Goal: Task Accomplishment & Management: Manage account settings

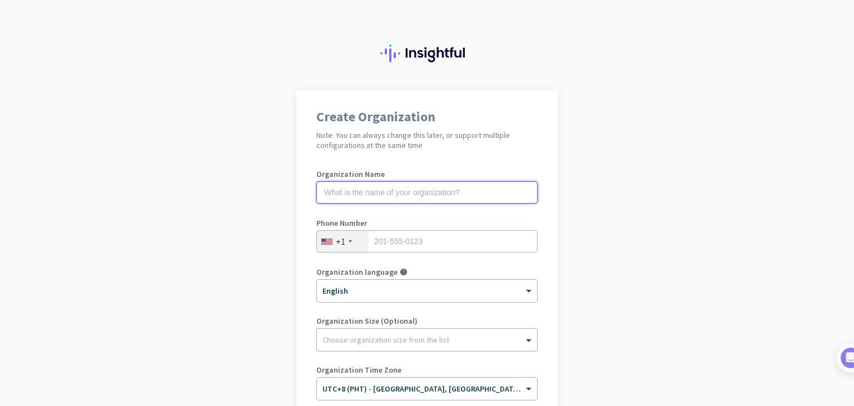
click at [409, 198] on input "text" at bounding box center [426, 192] width 221 height 22
type input "LOST"
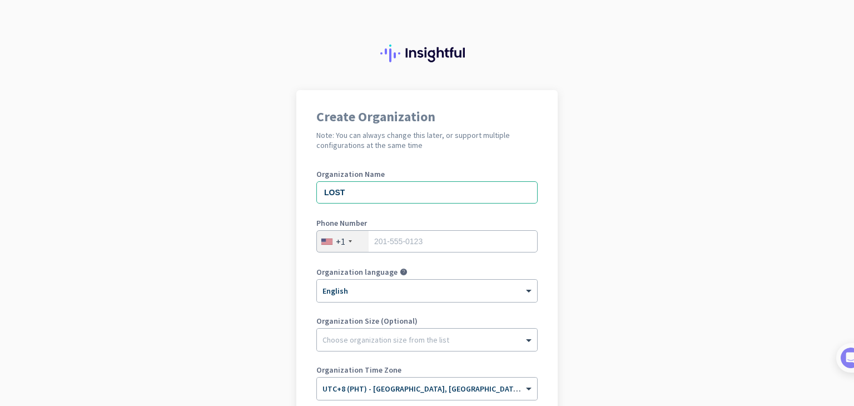
click at [348, 243] on div "+1" at bounding box center [343, 241] width 52 height 21
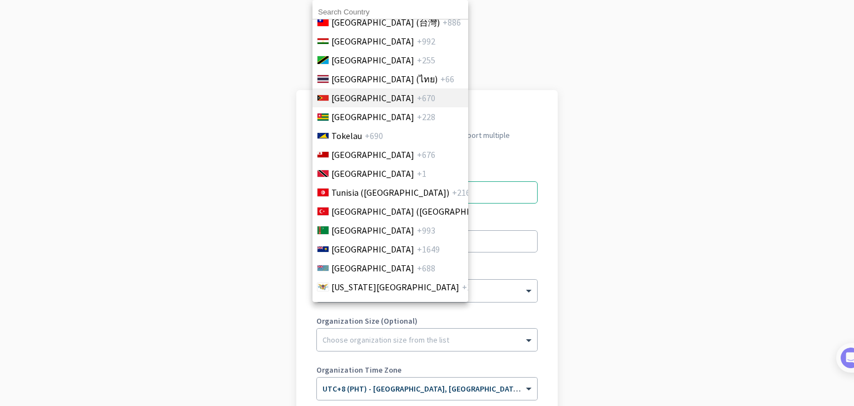
scroll to position [4122, 0]
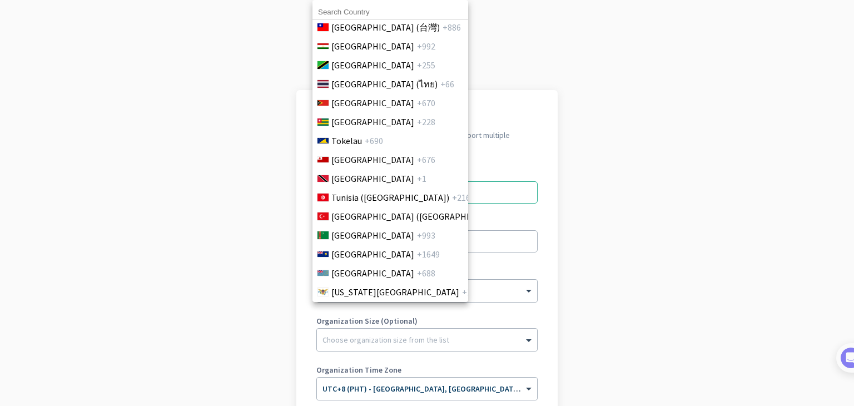
click at [384, 9] on input at bounding box center [390, 12] width 156 height 14
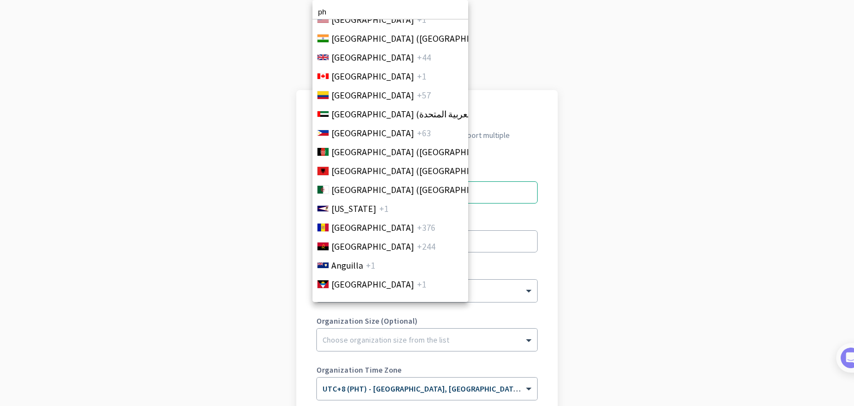
scroll to position [0, 0]
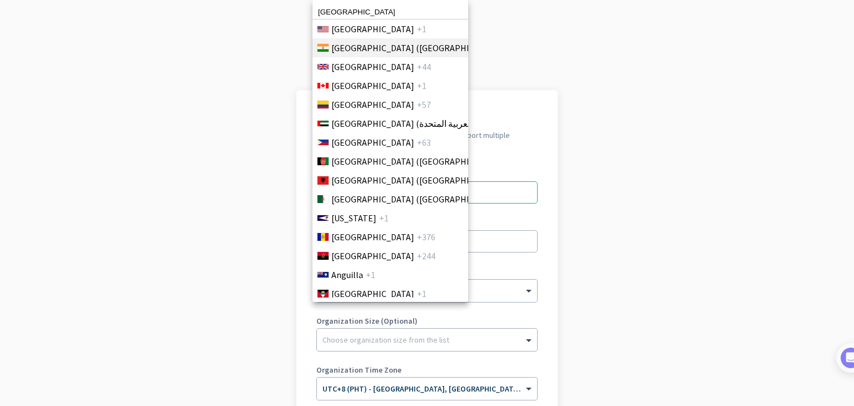
type input "[GEOGRAPHIC_DATA]"
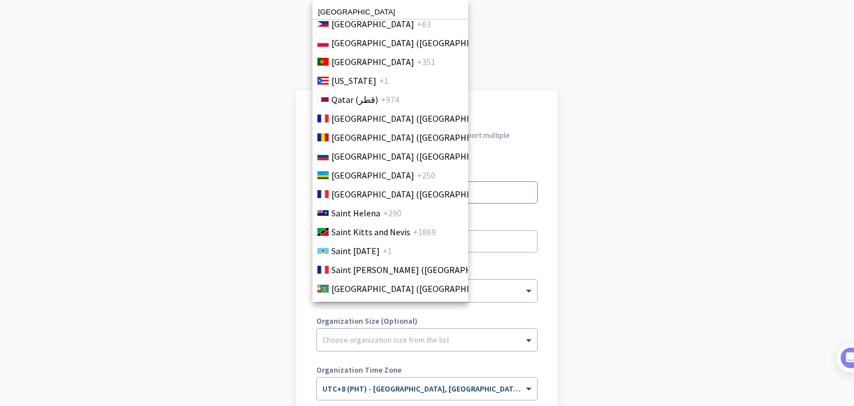
scroll to position [3169, 0]
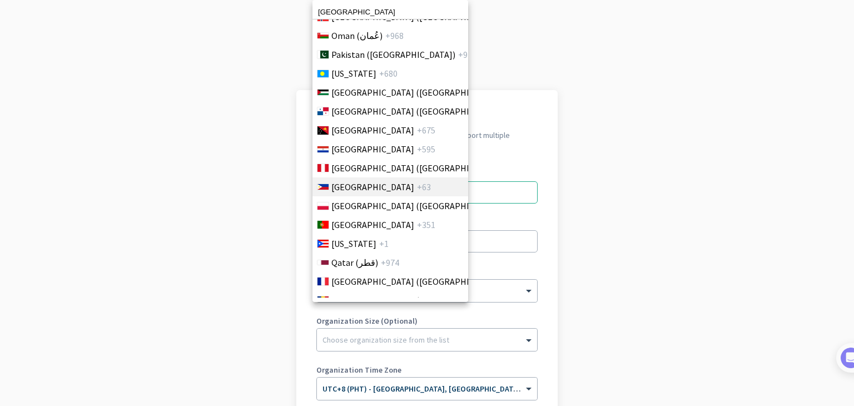
click at [417, 191] on span "+63" at bounding box center [424, 186] width 14 height 13
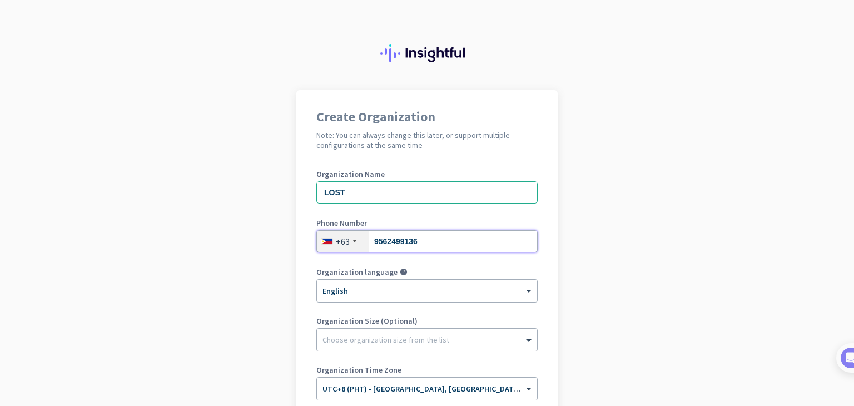
type input "9562499136"
click at [445, 341] on div at bounding box center [427, 336] width 220 height 11
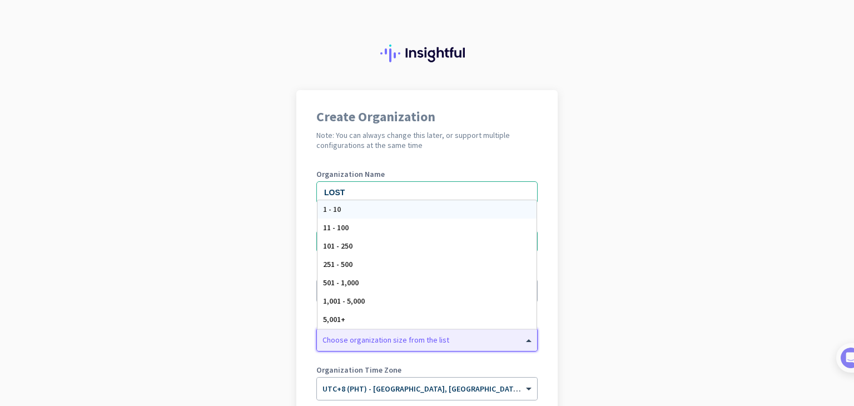
click at [445, 341] on div at bounding box center [427, 336] width 220 height 11
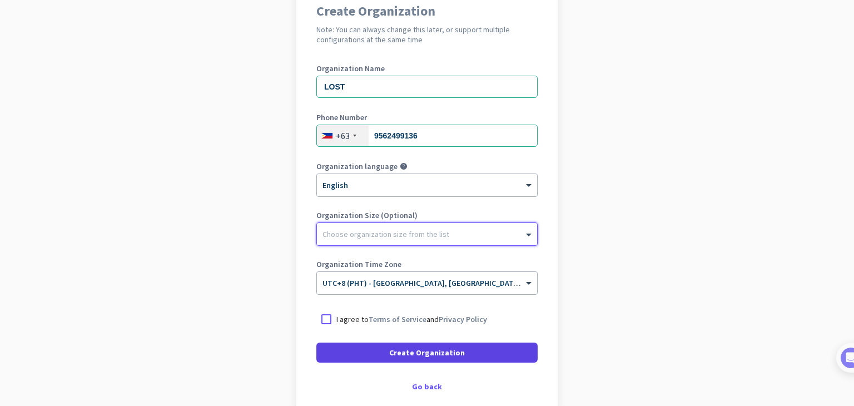
scroll to position [111, 0]
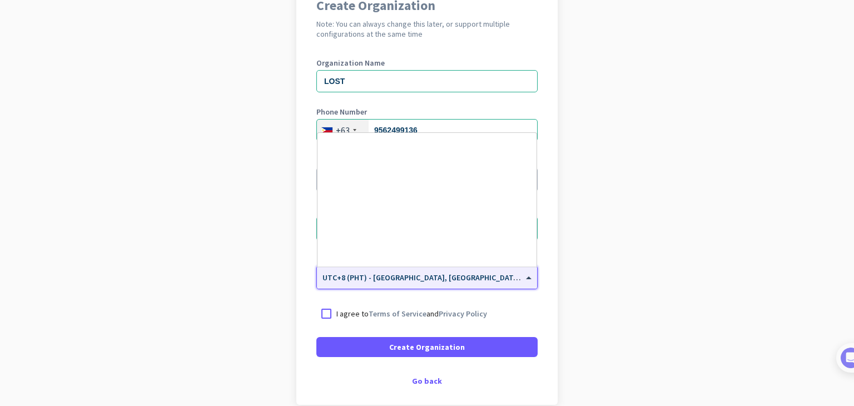
click at [483, 277] on input "text" at bounding box center [415, 274] width 187 height 8
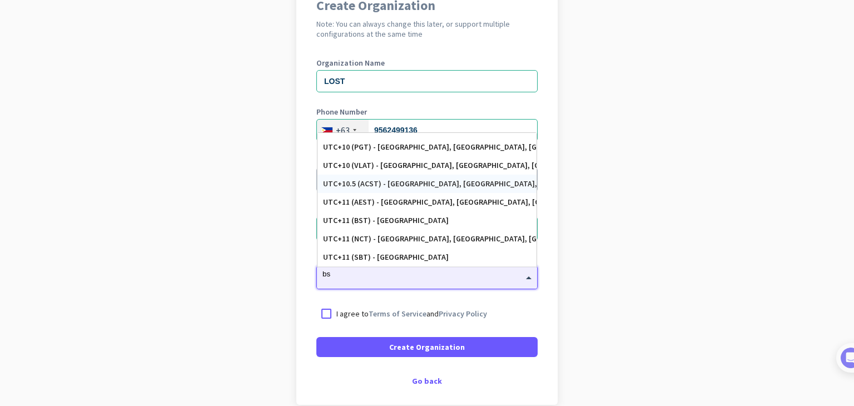
scroll to position [0, 0]
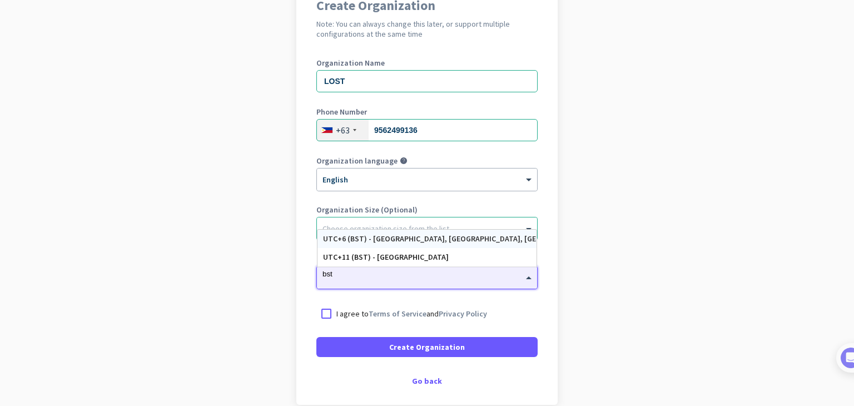
type input "bst"
click at [521, 53] on div "Create Organization Note: You can always change this later, or support multiple…" at bounding box center [426, 192] width 261 height 426
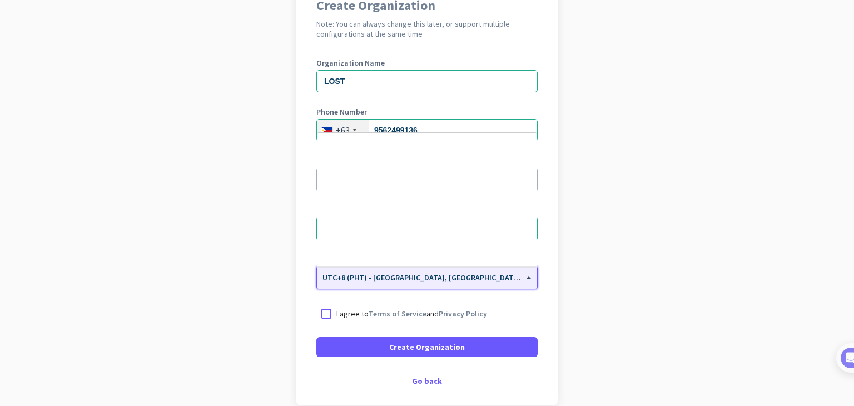
click at [503, 279] on span "UTC+8 (PHT) - [GEOGRAPHIC_DATA], [GEOGRAPHIC_DATA], [GEOGRAPHIC_DATA], [GEOGRAP…" at bounding box center [496, 277] width 349 height 10
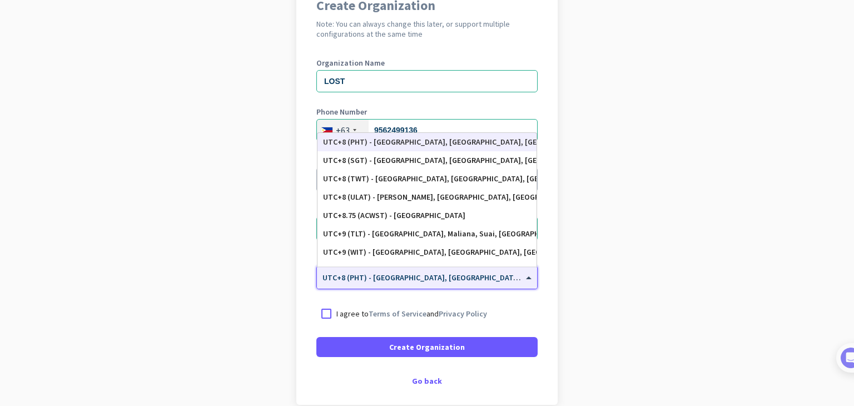
click at [464, 138] on div "UTC+8 (PHT) - [GEOGRAPHIC_DATA], [GEOGRAPHIC_DATA], [GEOGRAPHIC_DATA], [GEOGRAP…" at bounding box center [427, 141] width 208 height 9
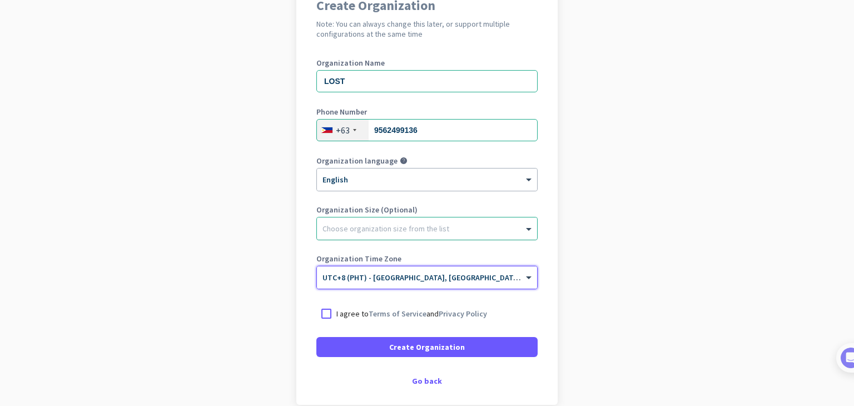
click at [422, 229] on div at bounding box center [427, 225] width 220 height 11
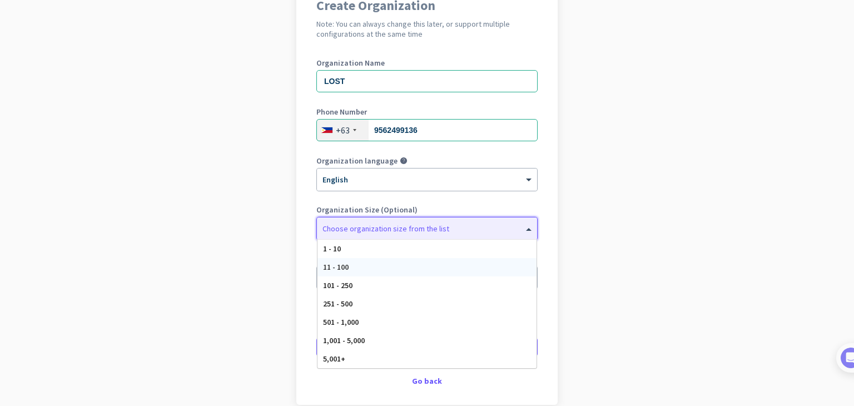
click at [388, 269] on div "11 - 100" at bounding box center [426, 267] width 219 height 18
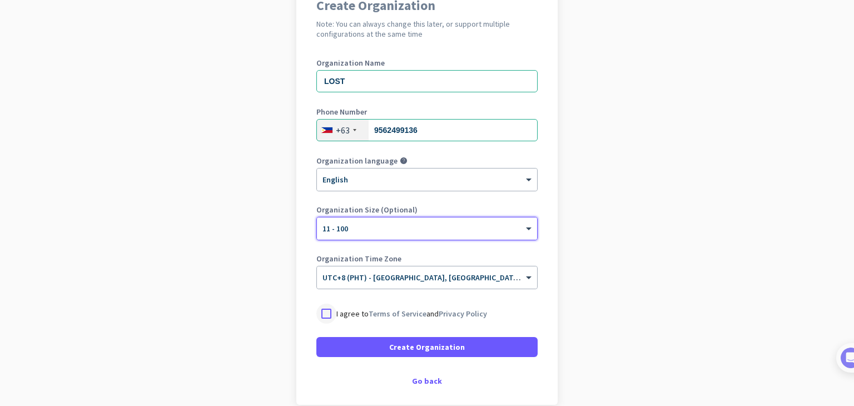
click at [325, 314] on div at bounding box center [326, 314] width 20 height 20
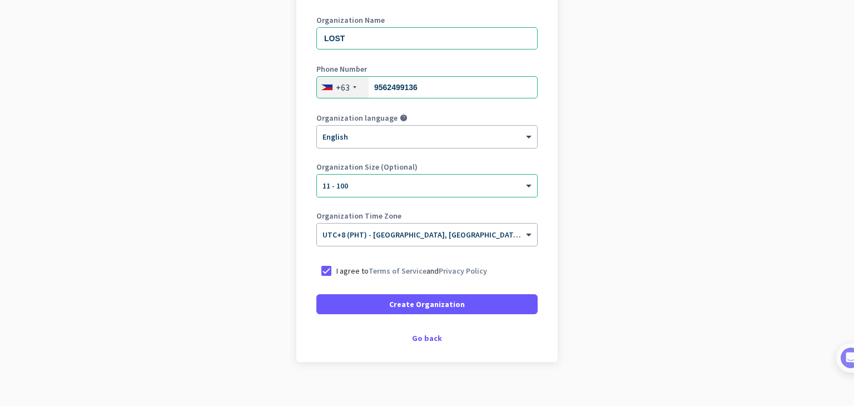
scroll to position [166, 0]
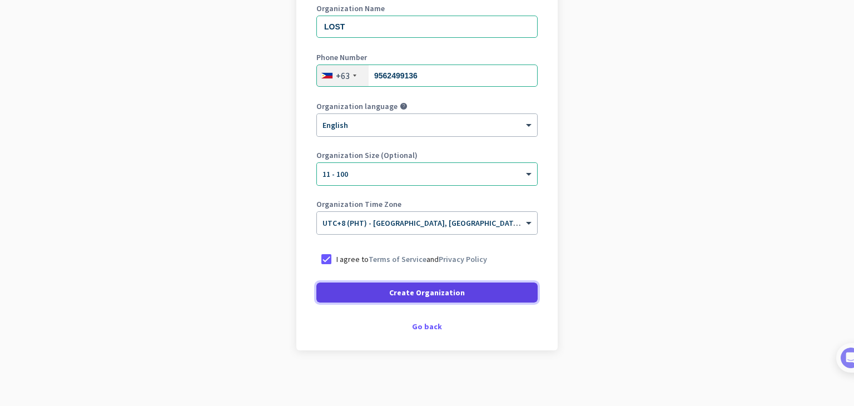
click at [371, 289] on span at bounding box center [426, 292] width 221 height 27
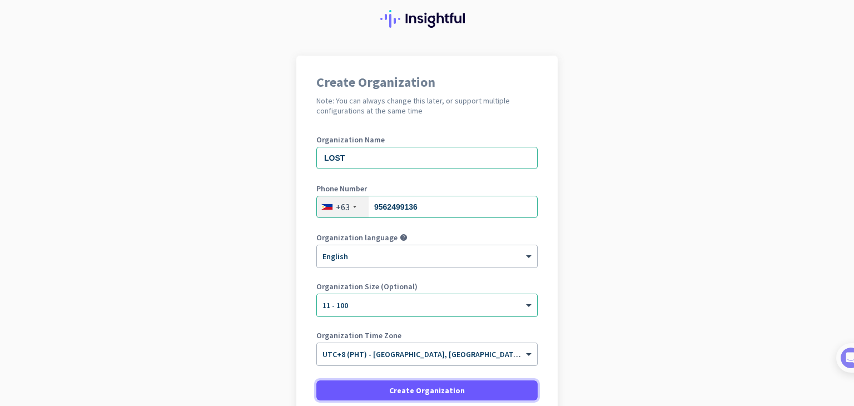
scroll to position [132, 0]
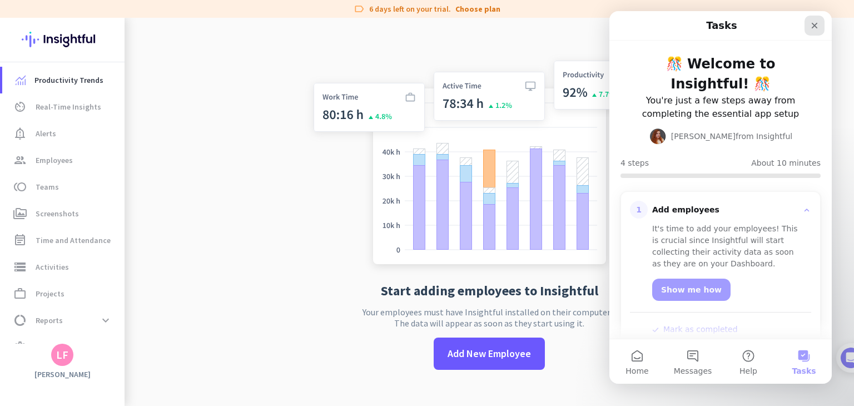
click at [811, 29] on icon "Close" at bounding box center [814, 25] width 9 height 9
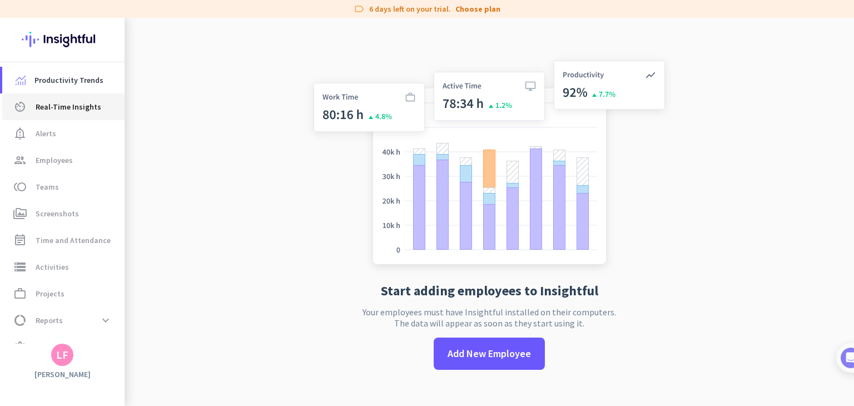
click at [69, 110] on span "Real-Time Insights" at bounding box center [69, 106] width 66 height 13
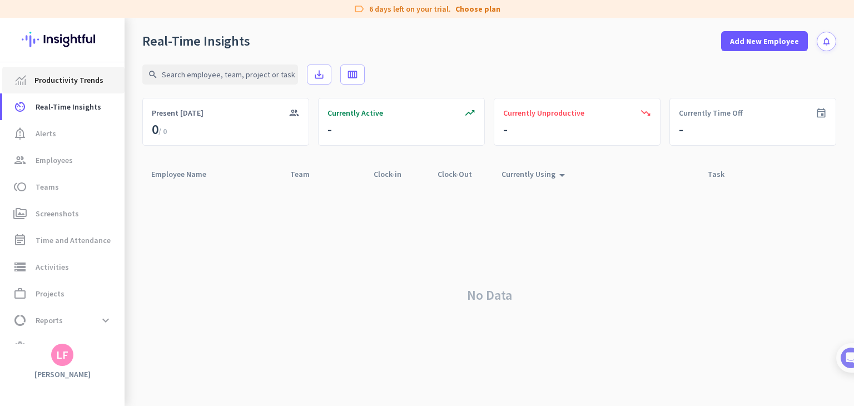
click at [69, 91] on link "Productivity Trends" at bounding box center [63, 80] width 122 height 27
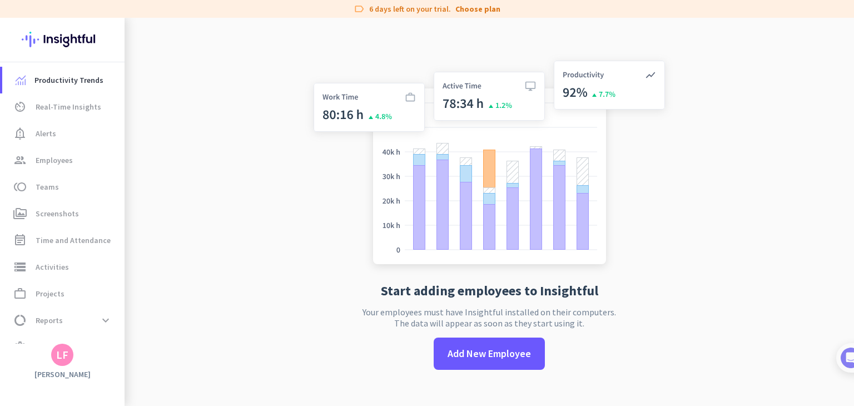
click at [74, 38] on img at bounding box center [62, 39] width 81 height 43
click at [75, 38] on img at bounding box center [62, 39] width 81 height 43
click at [66, 87] on link "Productivity Trends" at bounding box center [63, 80] width 122 height 27
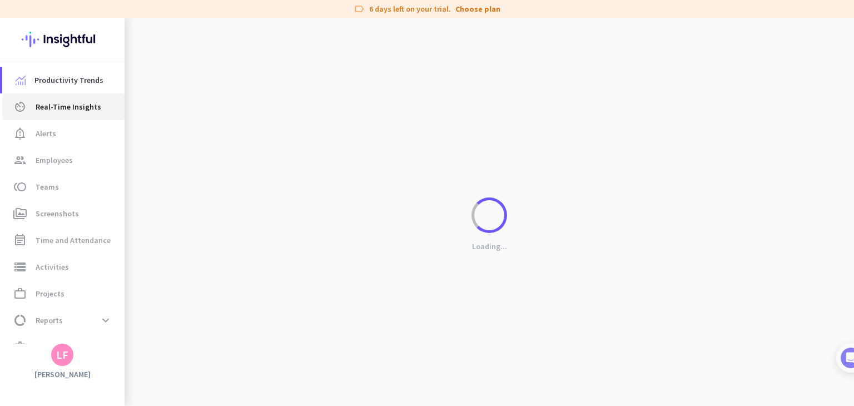
click at [64, 112] on span "Real-Time Insights" at bounding box center [69, 106] width 66 height 13
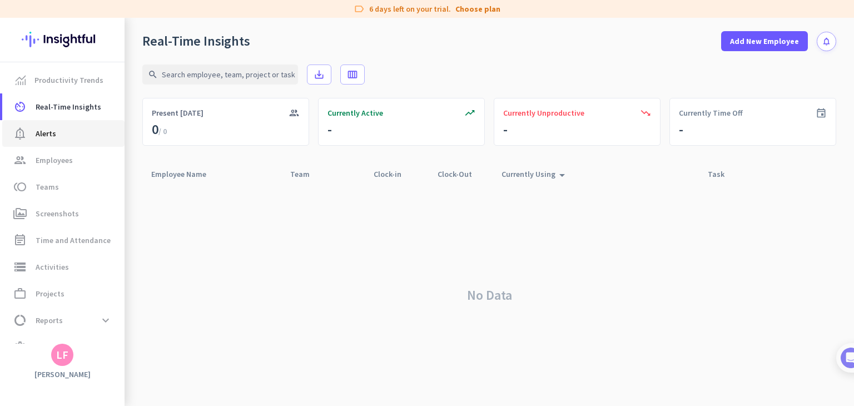
click at [57, 136] on span "notification_important Alerts" at bounding box center [63, 133] width 105 height 13
click at [57, 161] on span "Employees" at bounding box center [54, 159] width 37 height 13
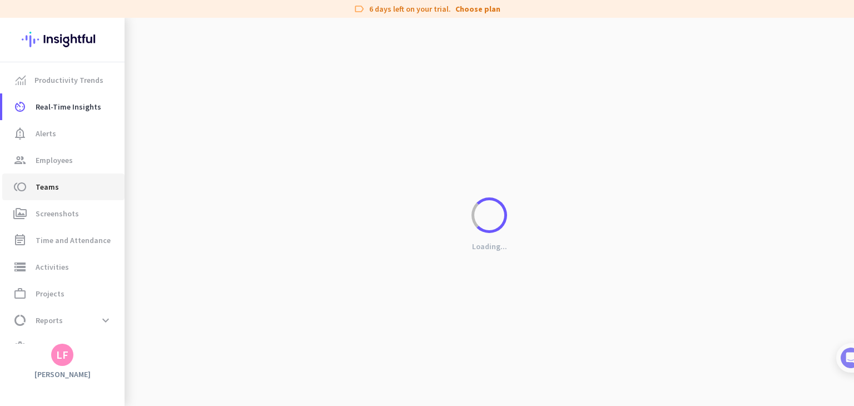
click at [56, 193] on link "toll Teams" at bounding box center [63, 186] width 122 height 27
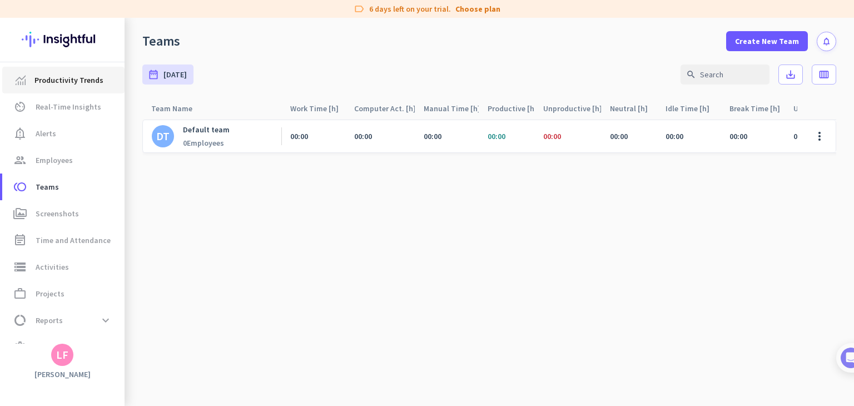
click at [49, 85] on span "Productivity Trends" at bounding box center [68, 79] width 69 height 13
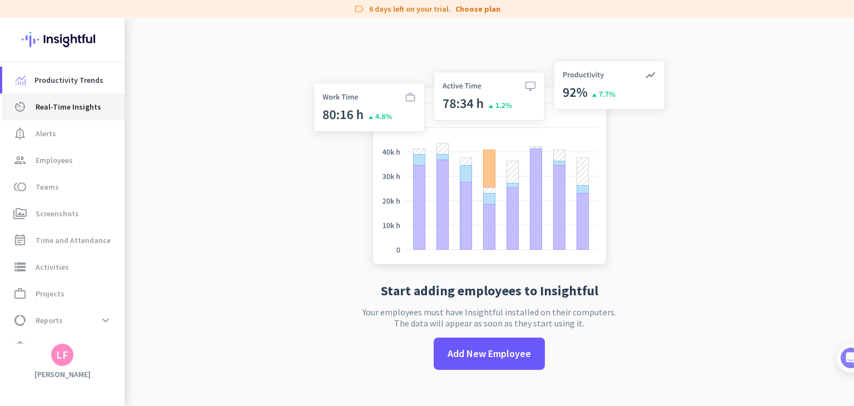
click at [60, 107] on span "Real-Time Insights" at bounding box center [69, 106] width 66 height 13
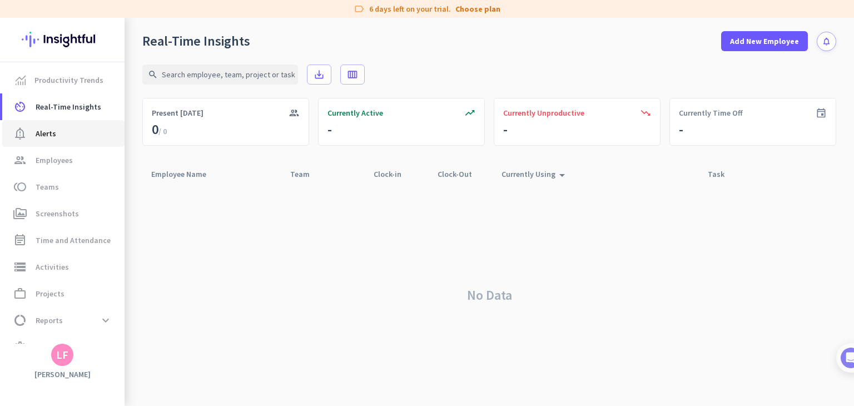
click at [93, 140] on link "notification_important Alerts" at bounding box center [63, 133] width 122 height 27
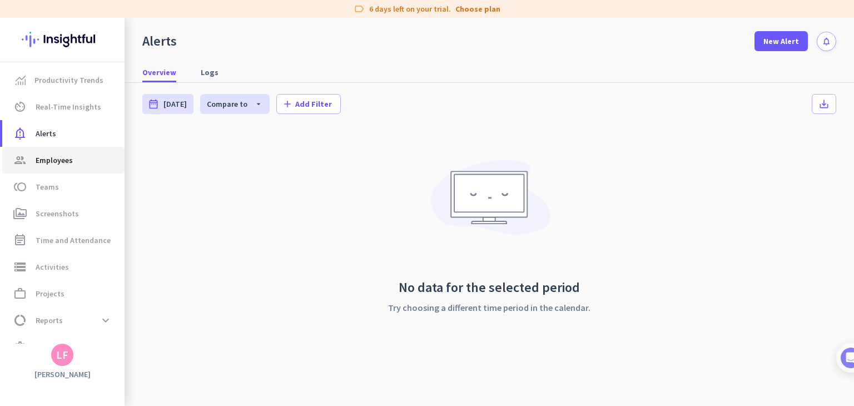
click at [78, 167] on link "group Employees" at bounding box center [63, 160] width 122 height 27
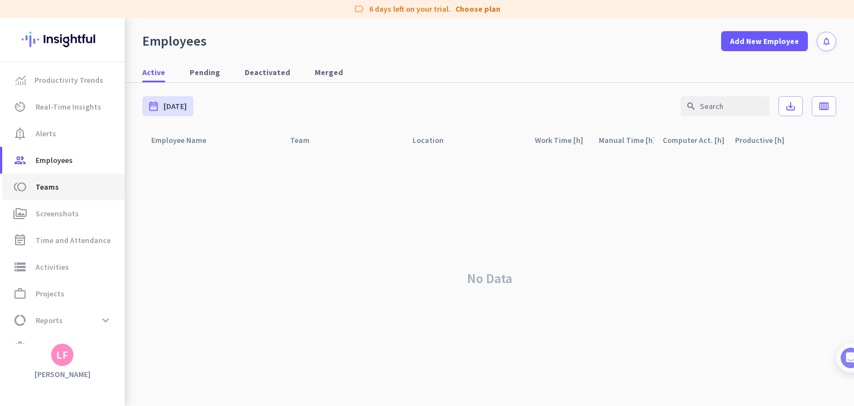
click at [74, 180] on span "toll Teams" at bounding box center [63, 186] width 105 height 13
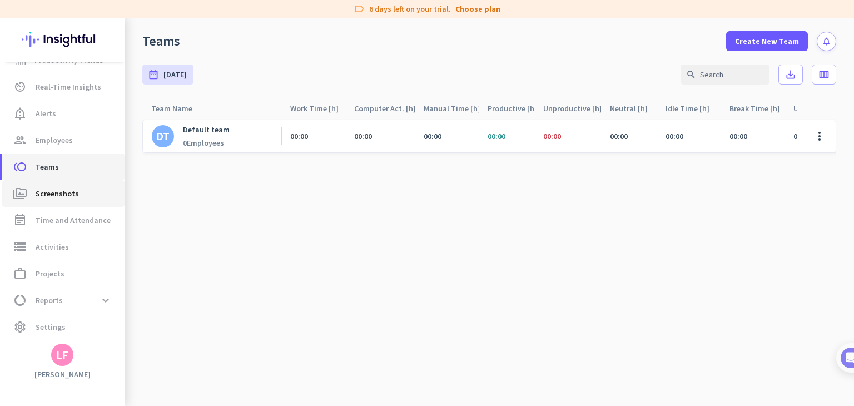
scroll to position [21, 0]
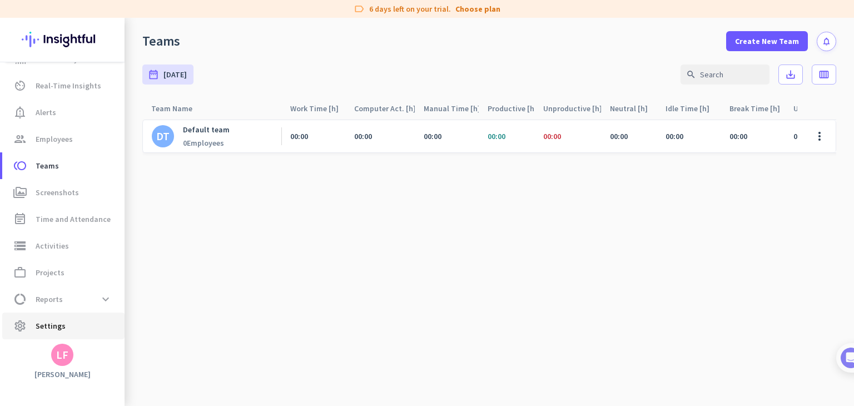
click at [58, 321] on span "Settings" at bounding box center [51, 325] width 30 height 13
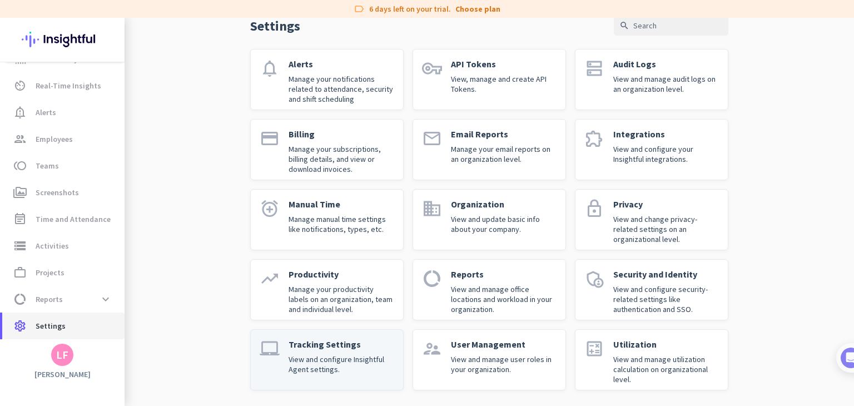
scroll to position [58, 0]
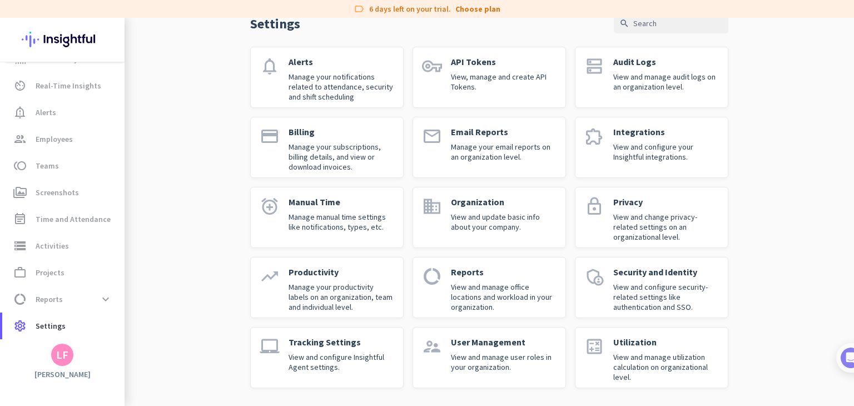
click at [349, 361] on p "View and configure Insightful Agent settings." at bounding box center [342, 362] width 106 height 20
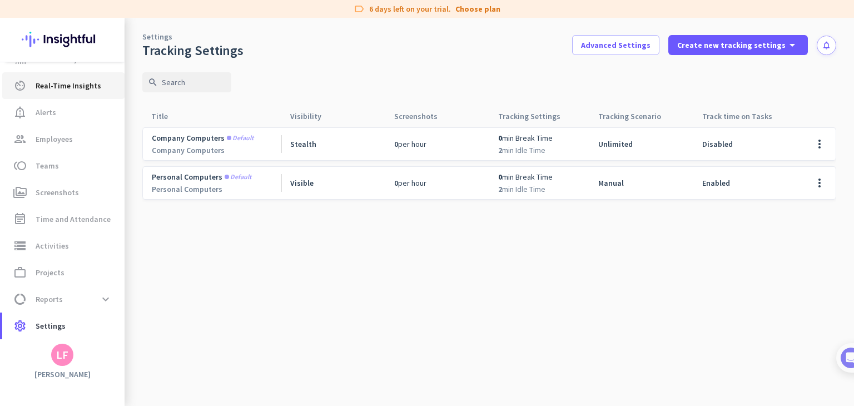
click at [57, 94] on link "av_timer Real-Time Insights" at bounding box center [63, 85] width 122 height 27
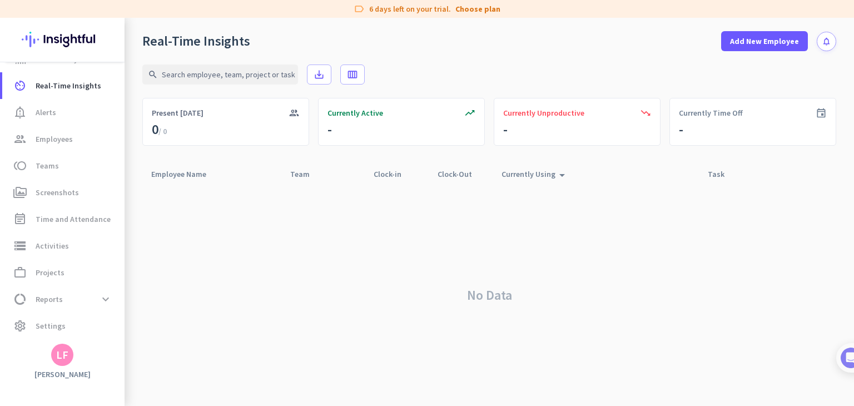
click at [67, 360] on div "LF" at bounding box center [62, 354] width 12 height 11
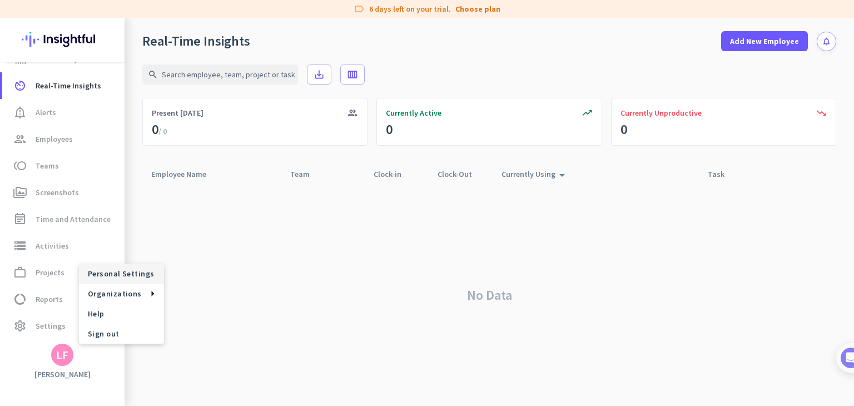
click at [147, 276] on span "Personal Settings" at bounding box center [121, 274] width 67 height 10
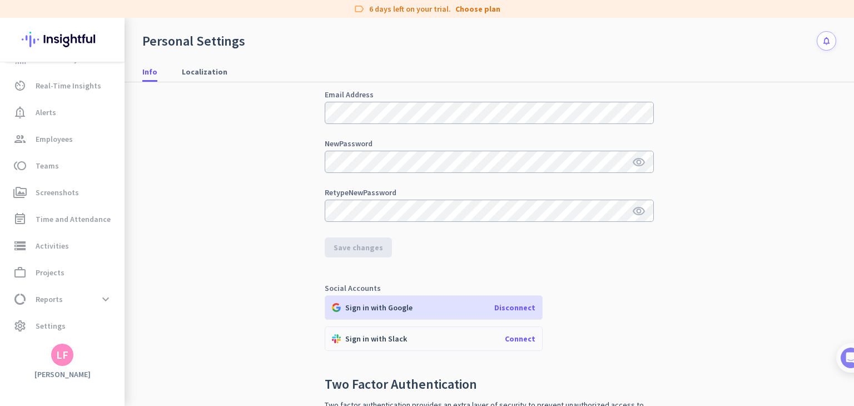
scroll to position [87, 0]
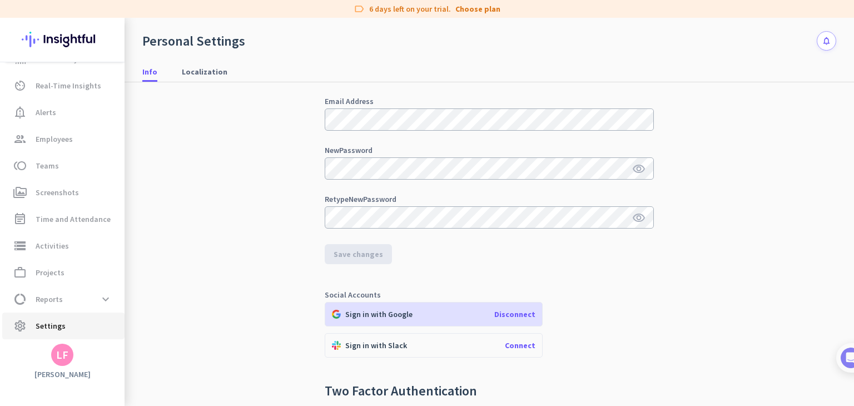
click at [52, 329] on span "Settings" at bounding box center [51, 325] width 30 height 13
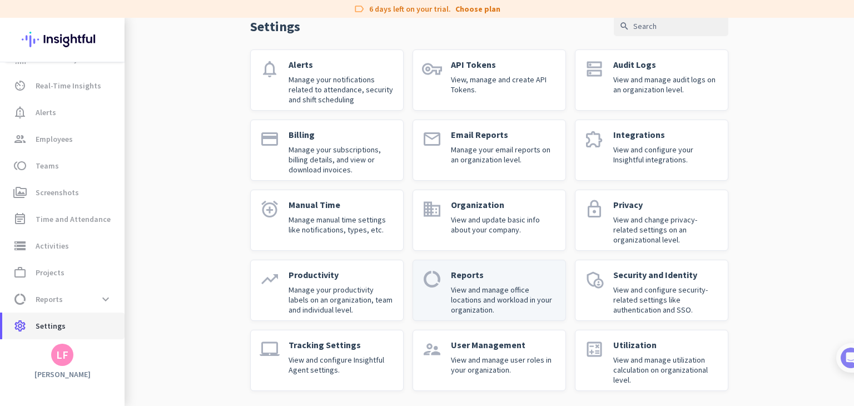
scroll to position [58, 0]
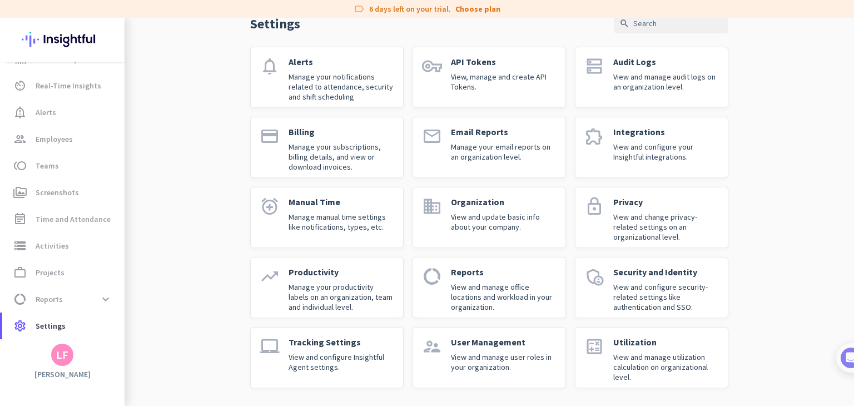
click at [68, 363] on div "LF" at bounding box center [62, 355] width 22 height 22
click at [83, 337] on span "Sign out" at bounding box center [121, 334] width 85 height 20
